Goal: Task Accomplishment & Management: Manage account settings

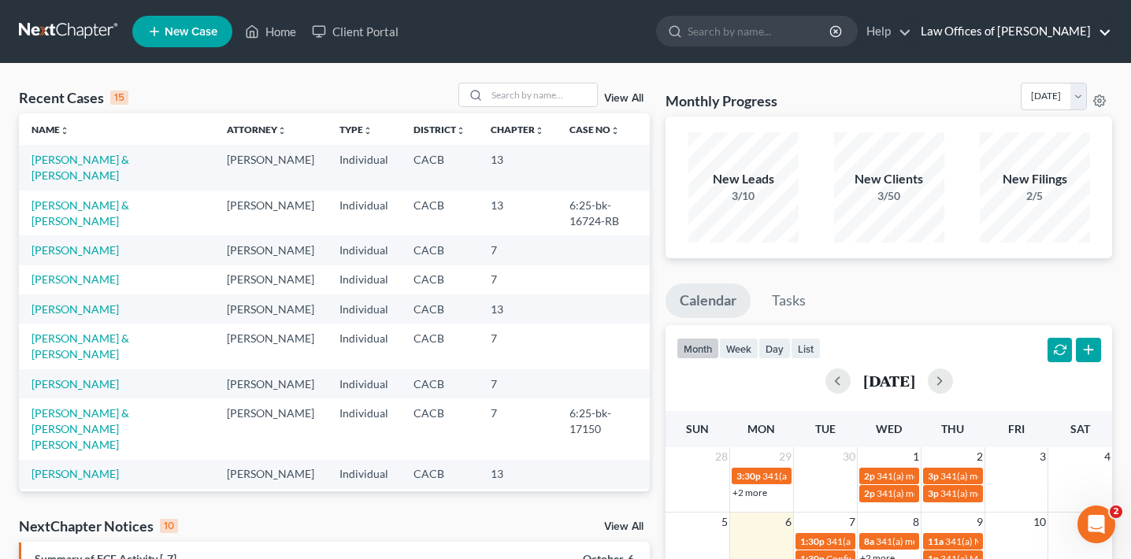
click at [957, 32] on link "Law Offices of [PERSON_NAME]" at bounding box center [1012, 31] width 198 height 28
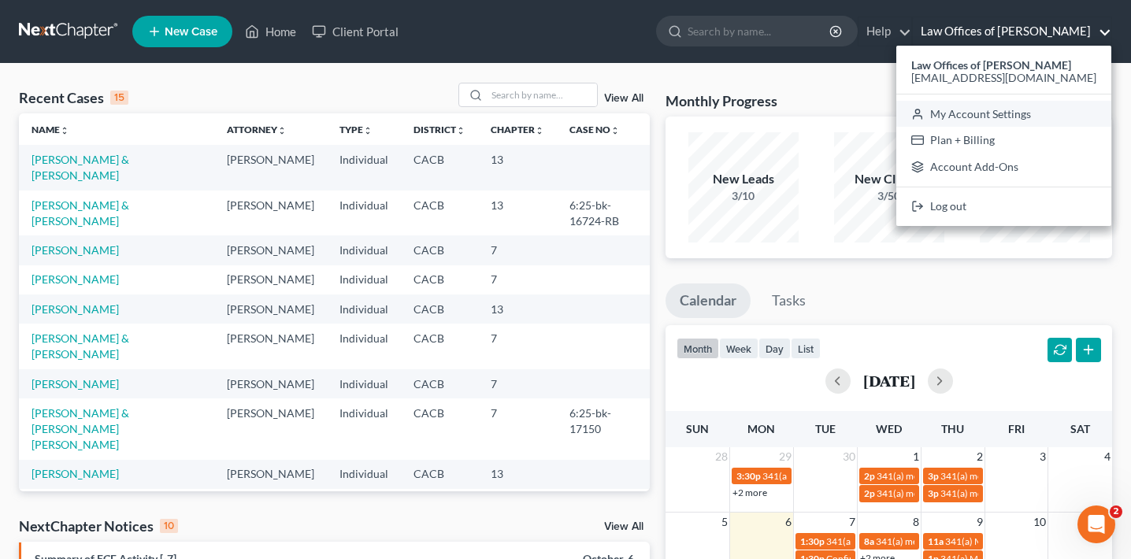
click at [953, 117] on link "My Account Settings" at bounding box center [1003, 114] width 215 height 27
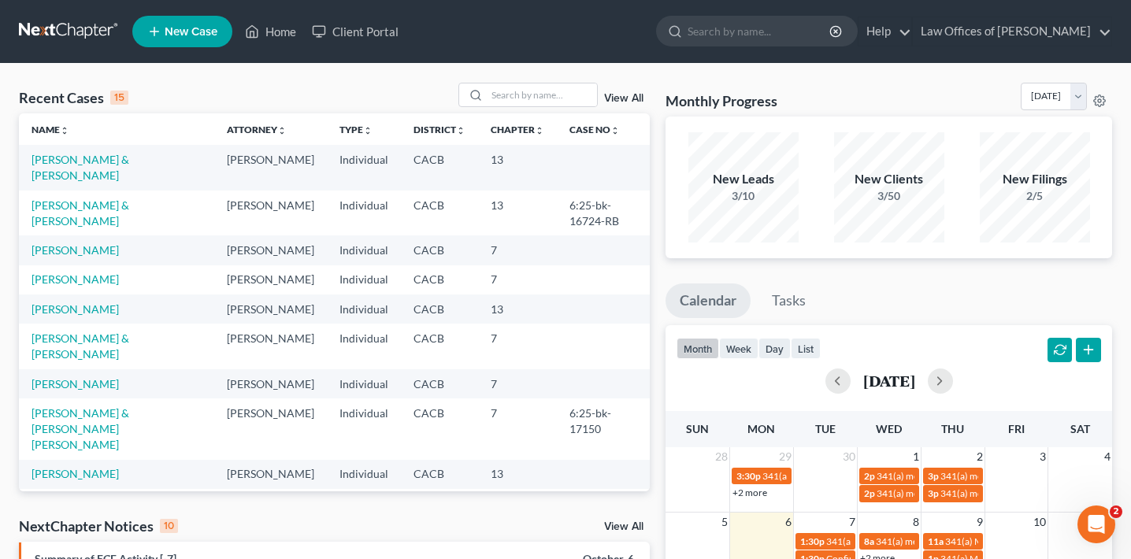
select select "29"
select select "4"
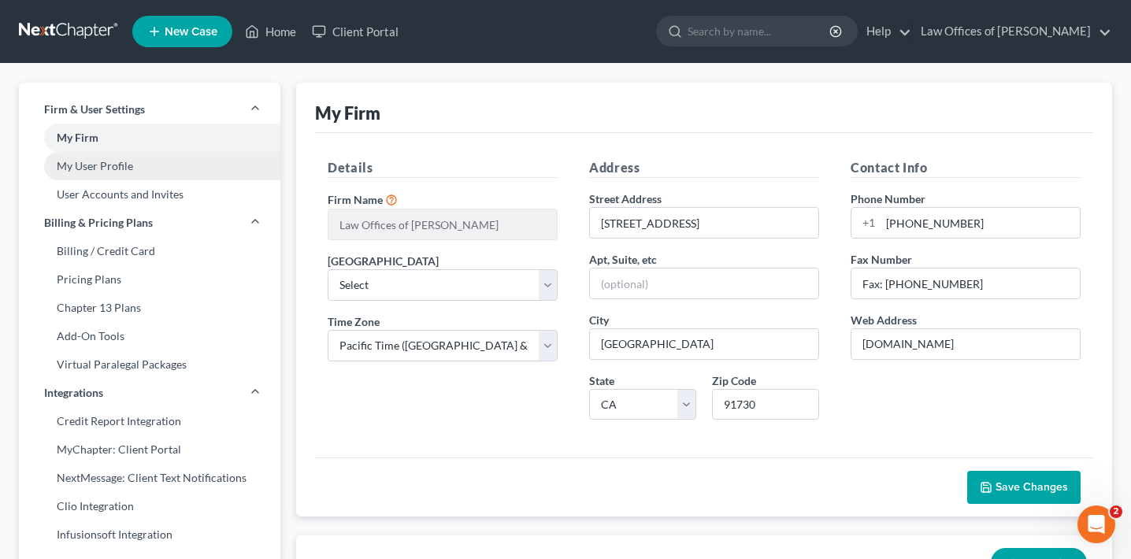
click at [154, 166] on link "My User Profile" at bounding box center [149, 166] width 261 height 28
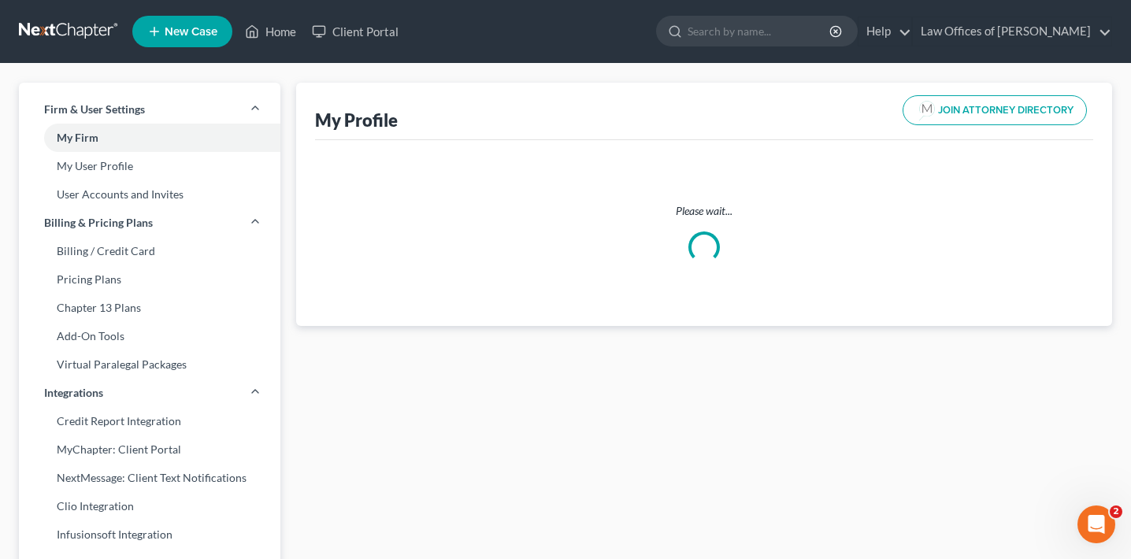
select select "4"
select select "7"
select select "attorney"
select select "1"
